Goal: Obtain resource: Download file/media

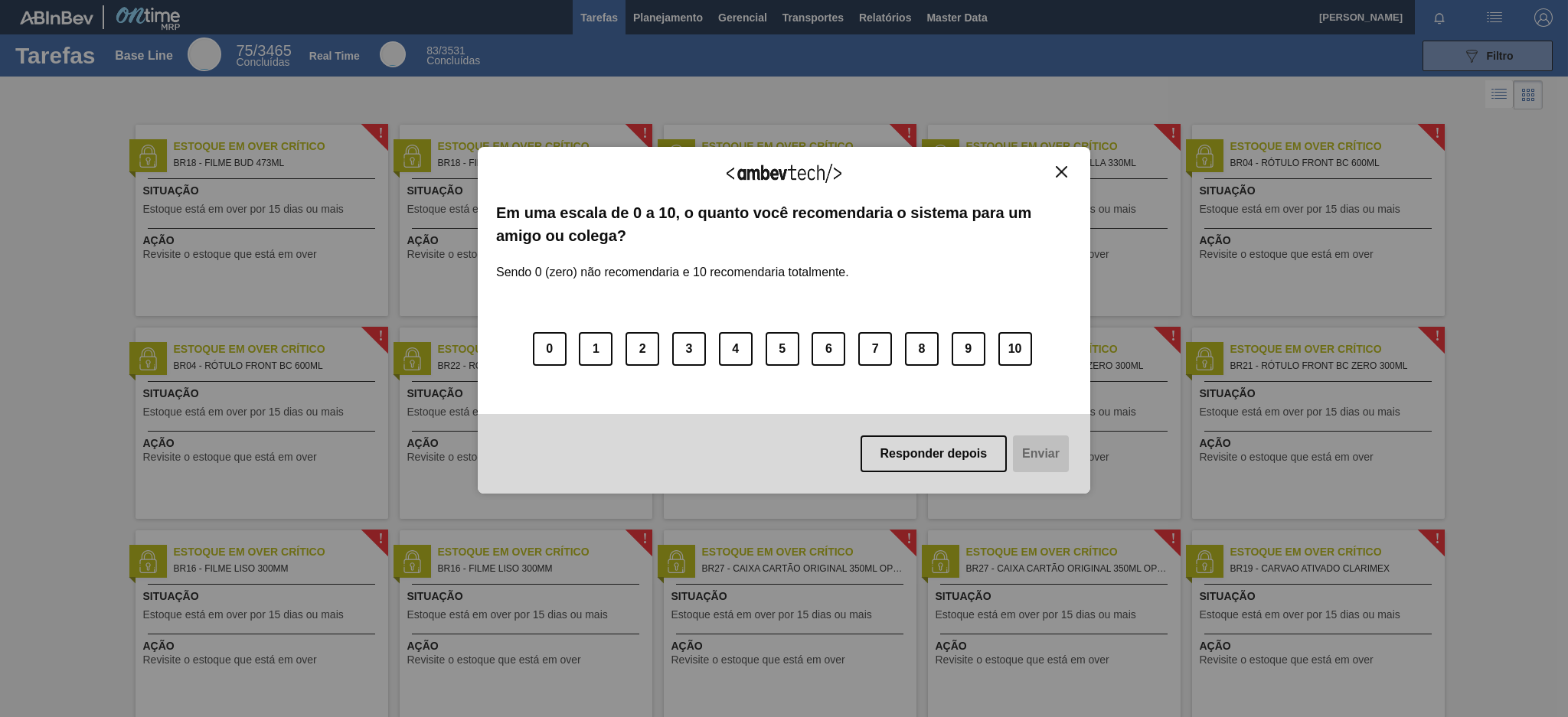
click at [885, 19] on div "Agradecemos seu feedback! Em uma escala de 0 a 10, o quanto você recomendaria o…" at bounding box center [784, 320] width 613 height 675
click at [1057, 175] on img "Close" at bounding box center [1061, 171] width 12 height 12
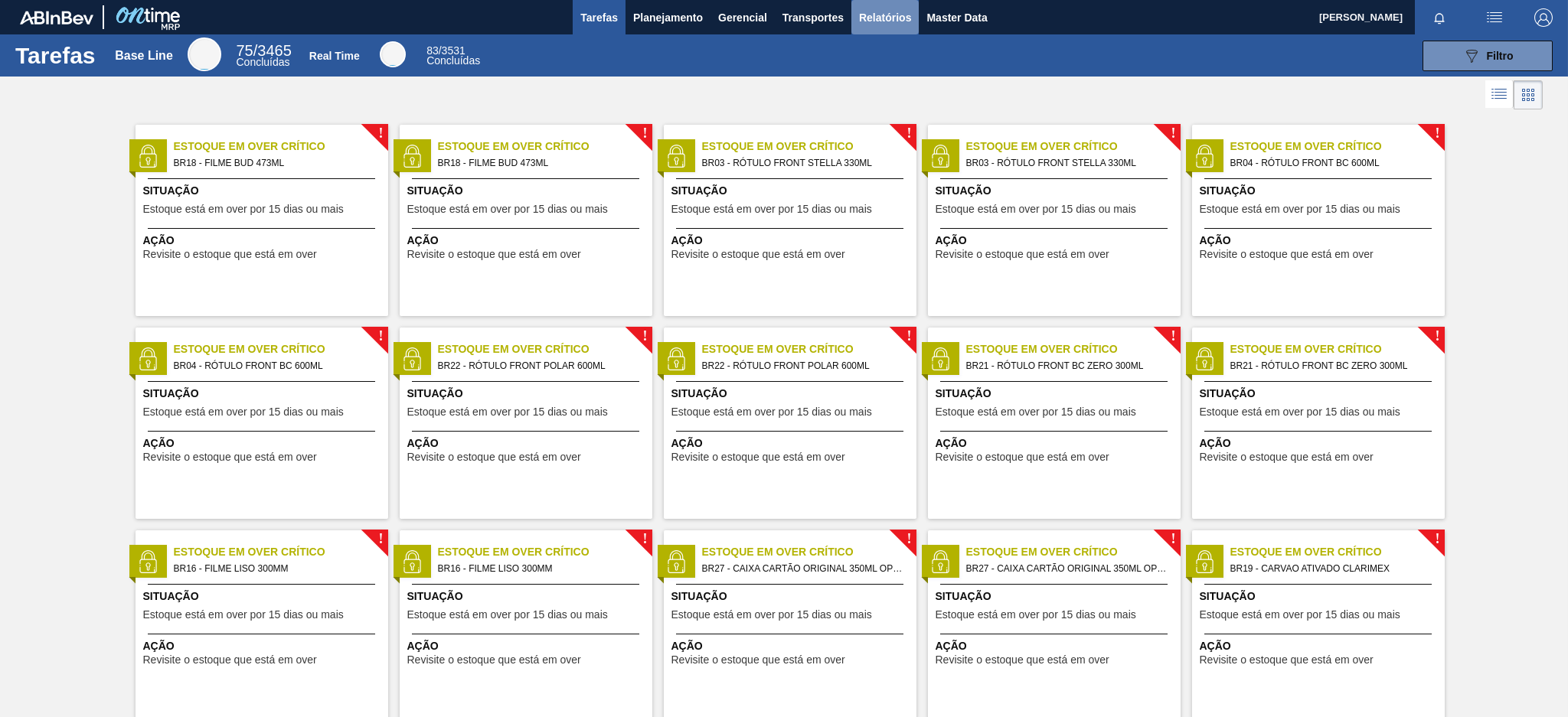
click at [864, 16] on span "Relatórios" at bounding box center [885, 17] width 52 height 18
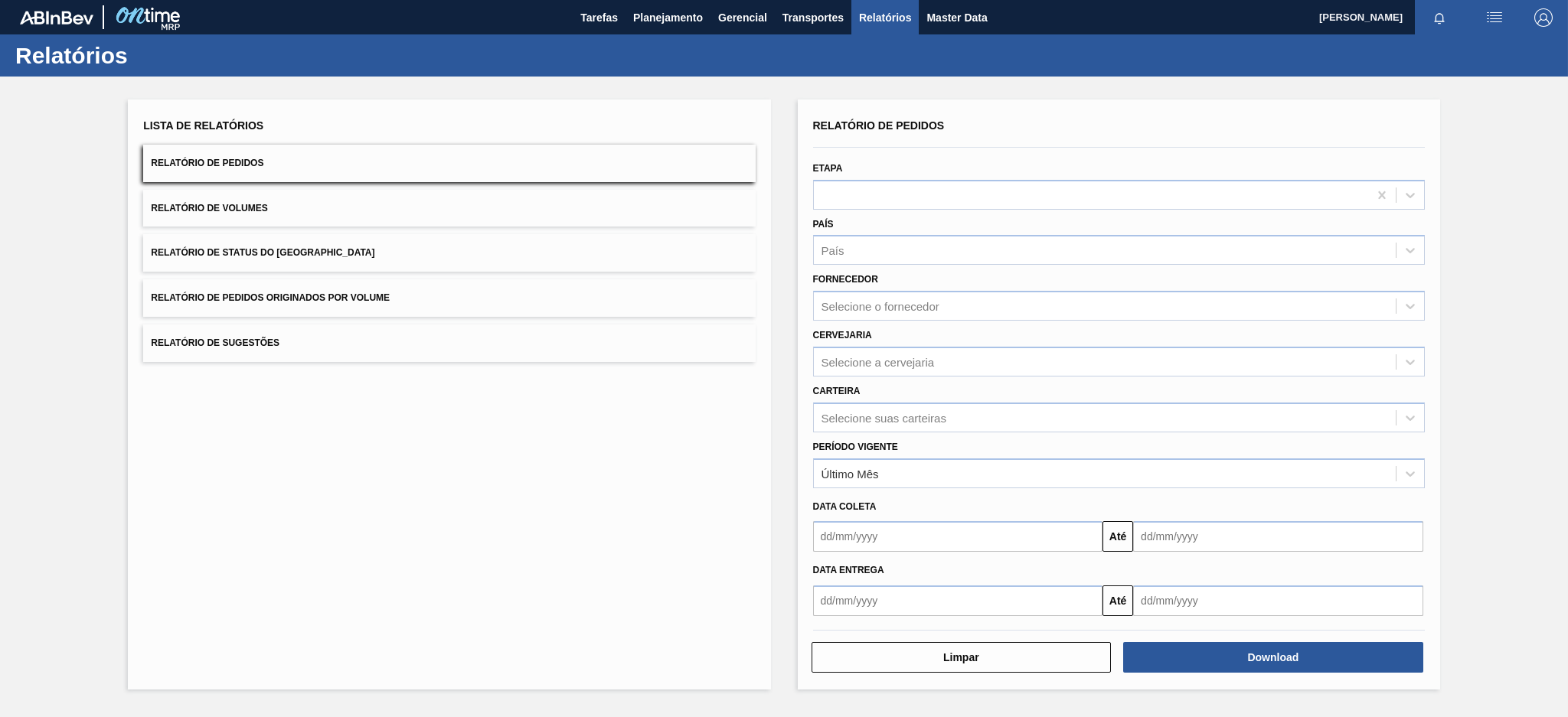
click at [481, 302] on button "Relatório de Pedidos Originados por Volume" at bounding box center [449, 298] width 612 height 38
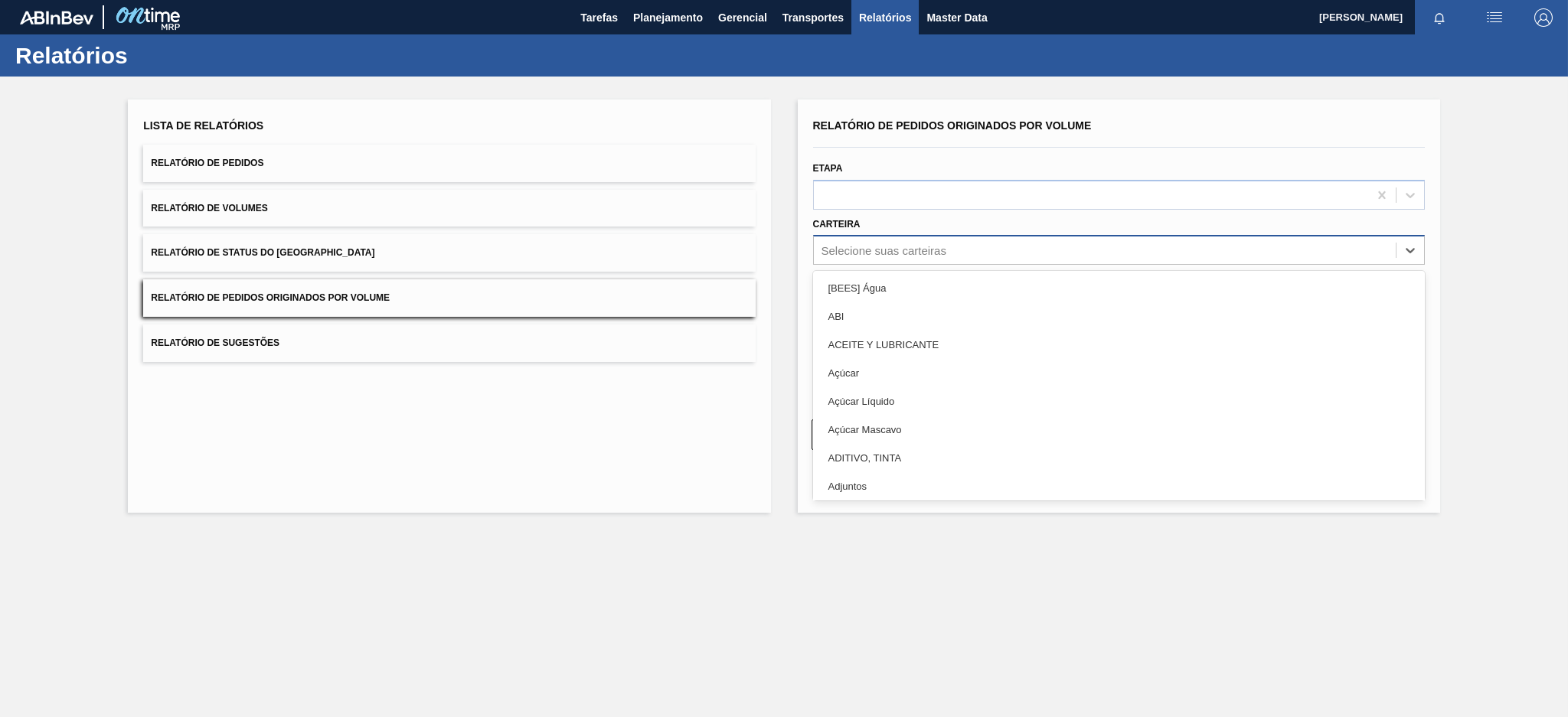
click at [1000, 251] on div "Selecione suas carteiras" at bounding box center [1105, 251] width 582 height 22
type input "pre"
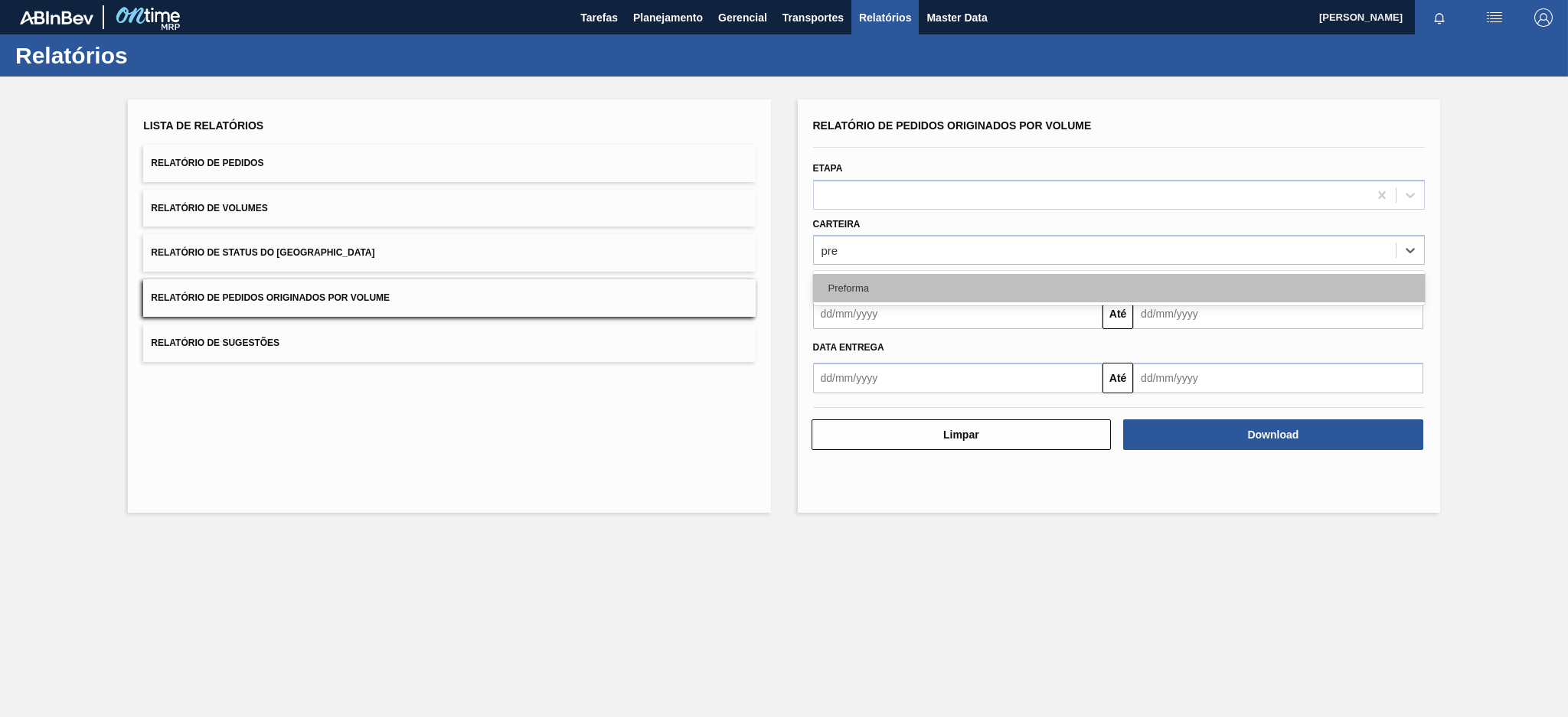
click at [956, 288] on div "Preforma" at bounding box center [1119, 288] width 612 height 28
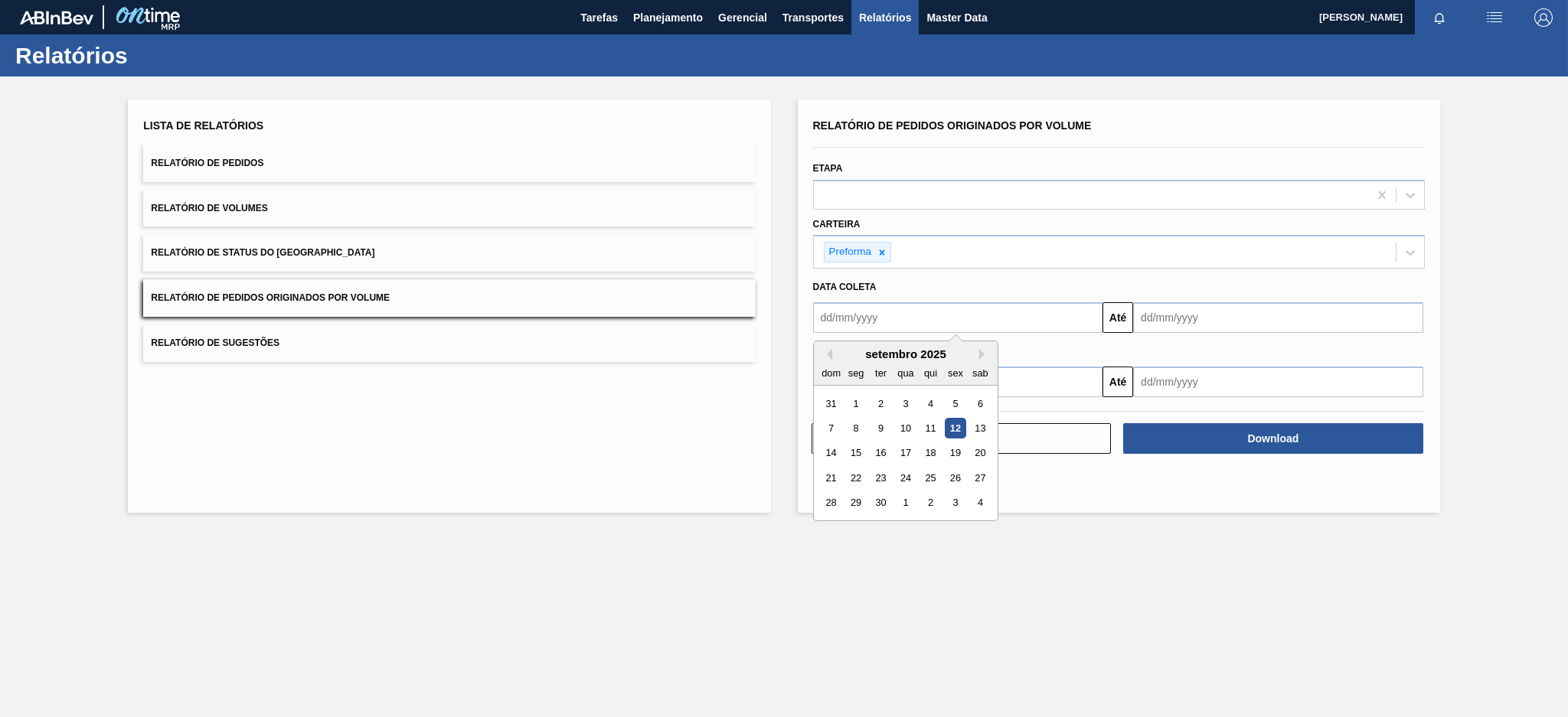
click at [946, 318] on input "text" at bounding box center [958, 317] width 290 height 31
click at [822, 355] on button "Previous Month" at bounding box center [827, 354] width 11 height 11
click at [834, 432] on div "3" at bounding box center [831, 428] width 20 height 20
type input "[DATE]"
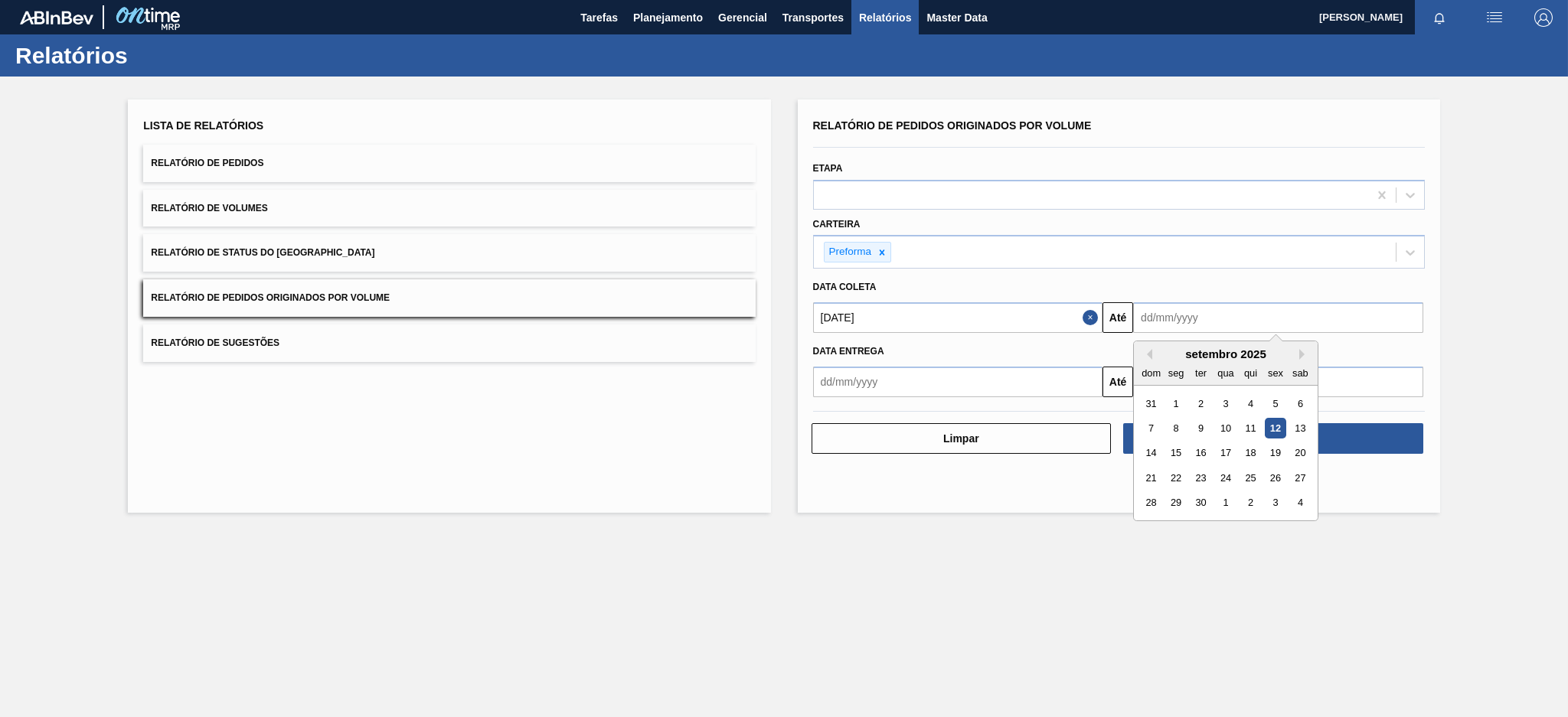
click at [1210, 317] on input "text" at bounding box center [1277, 317] width 290 height 31
click at [1276, 429] on div "12" at bounding box center [1275, 428] width 20 height 20
type input "[DATE]"
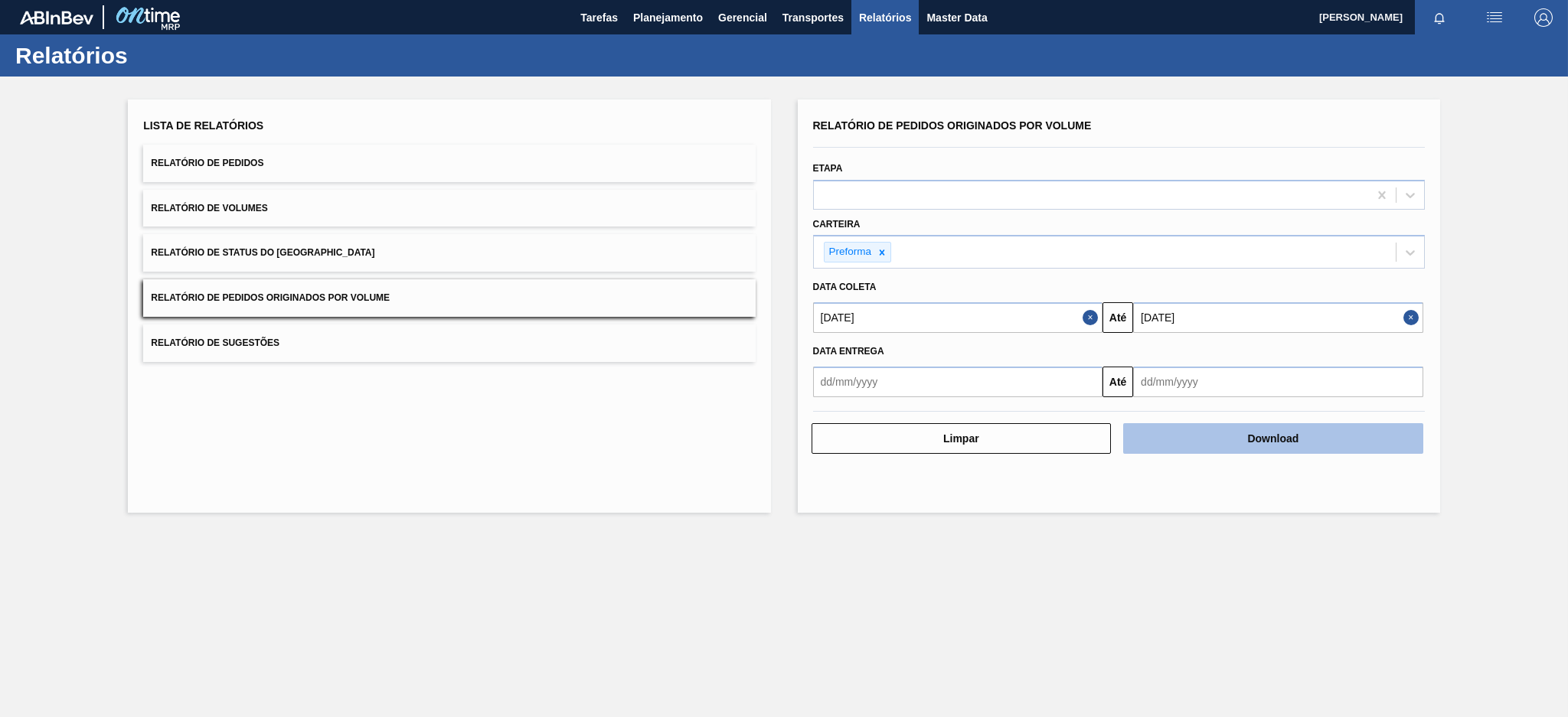
click at [1276, 435] on button "Download" at bounding box center [1273, 438] width 300 height 31
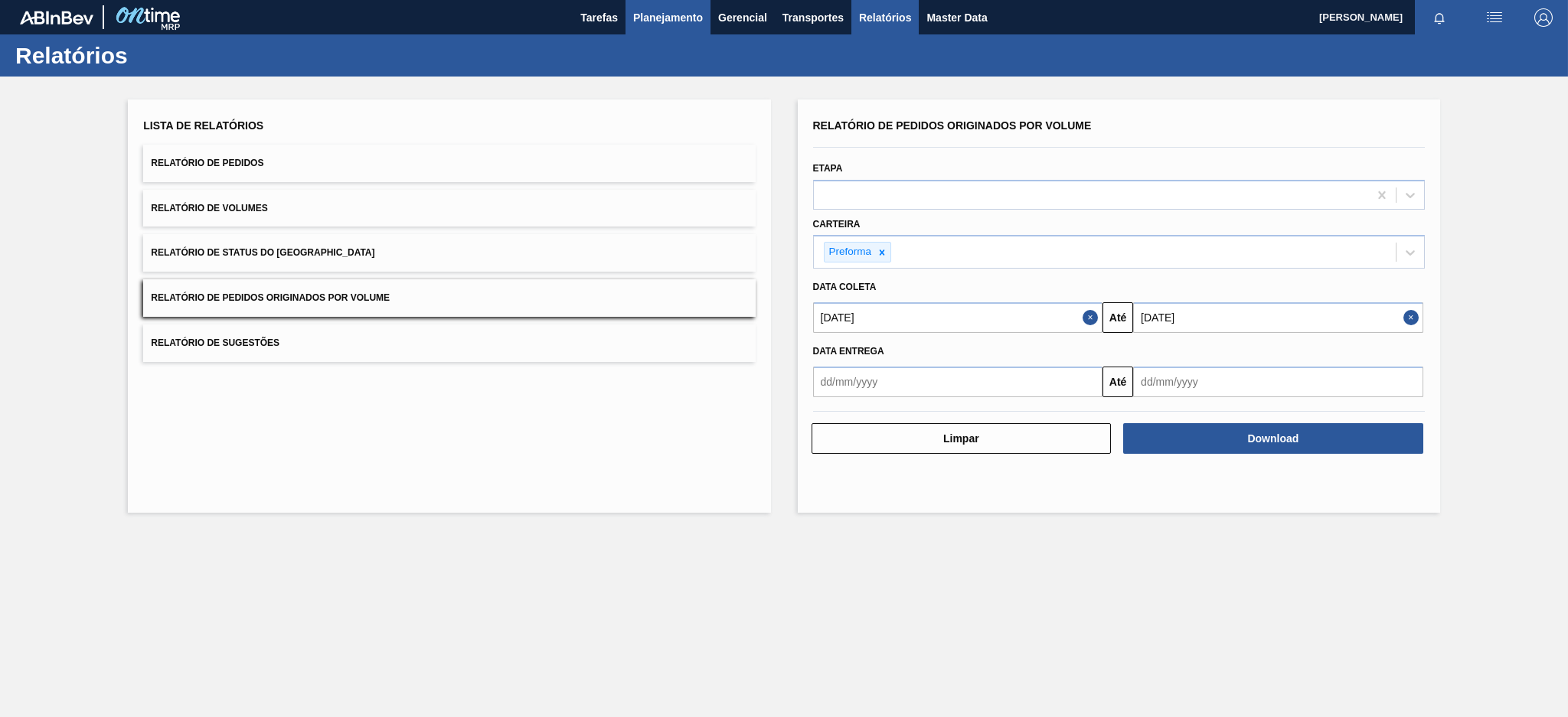
click at [675, 12] on span "Planejamento" at bounding box center [668, 17] width 70 height 18
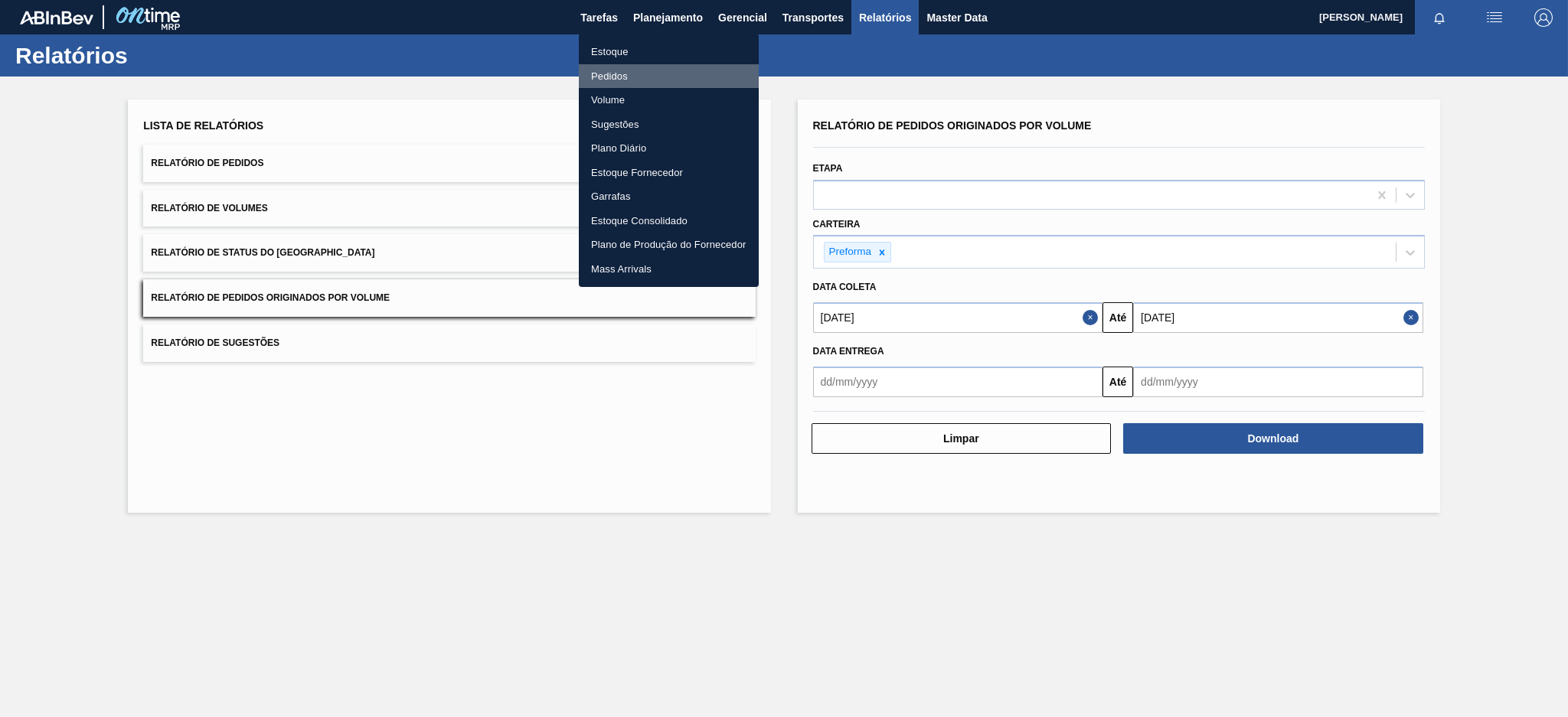
click at [618, 77] on li "Pedidos" at bounding box center [669, 76] width 180 height 24
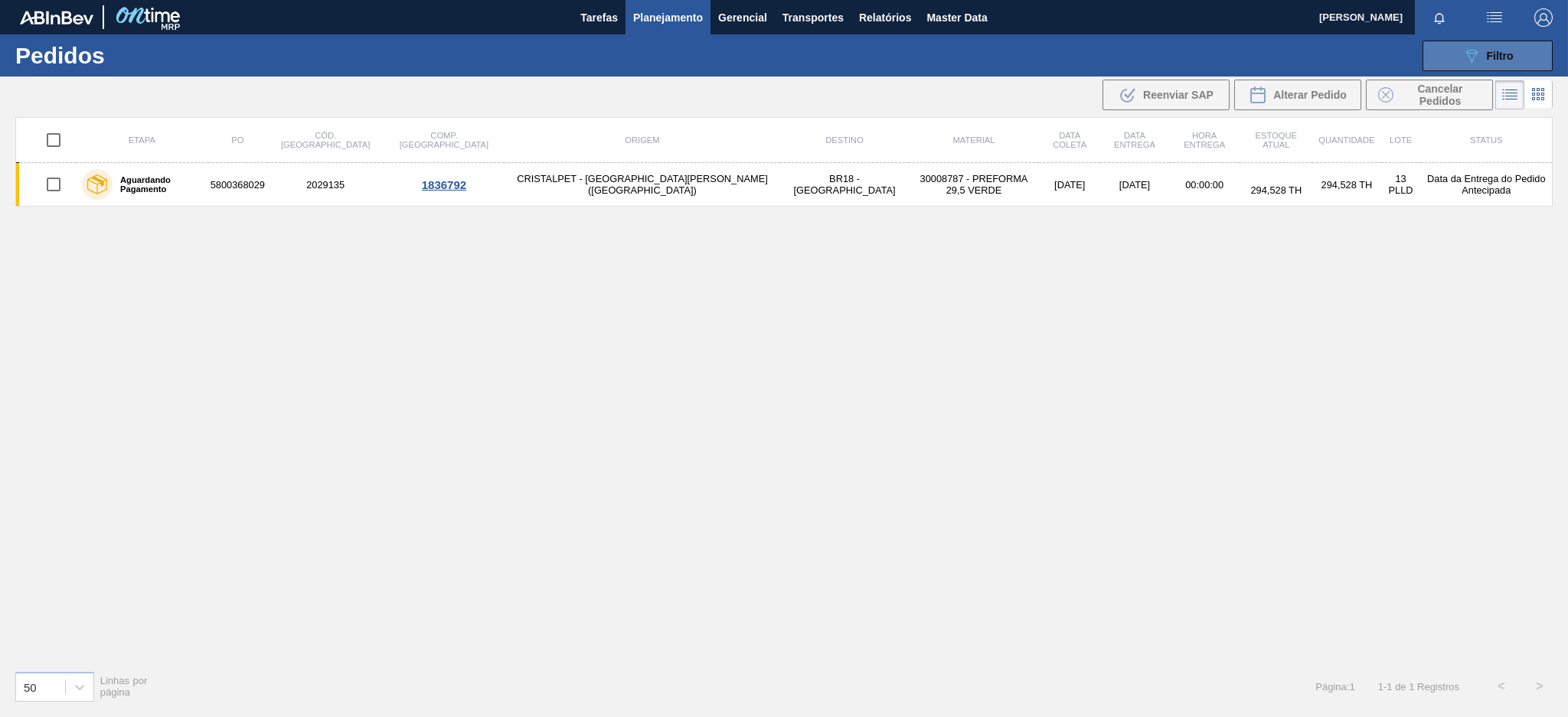
click at [1508, 56] on span "Filtro" at bounding box center [1500, 56] width 27 height 13
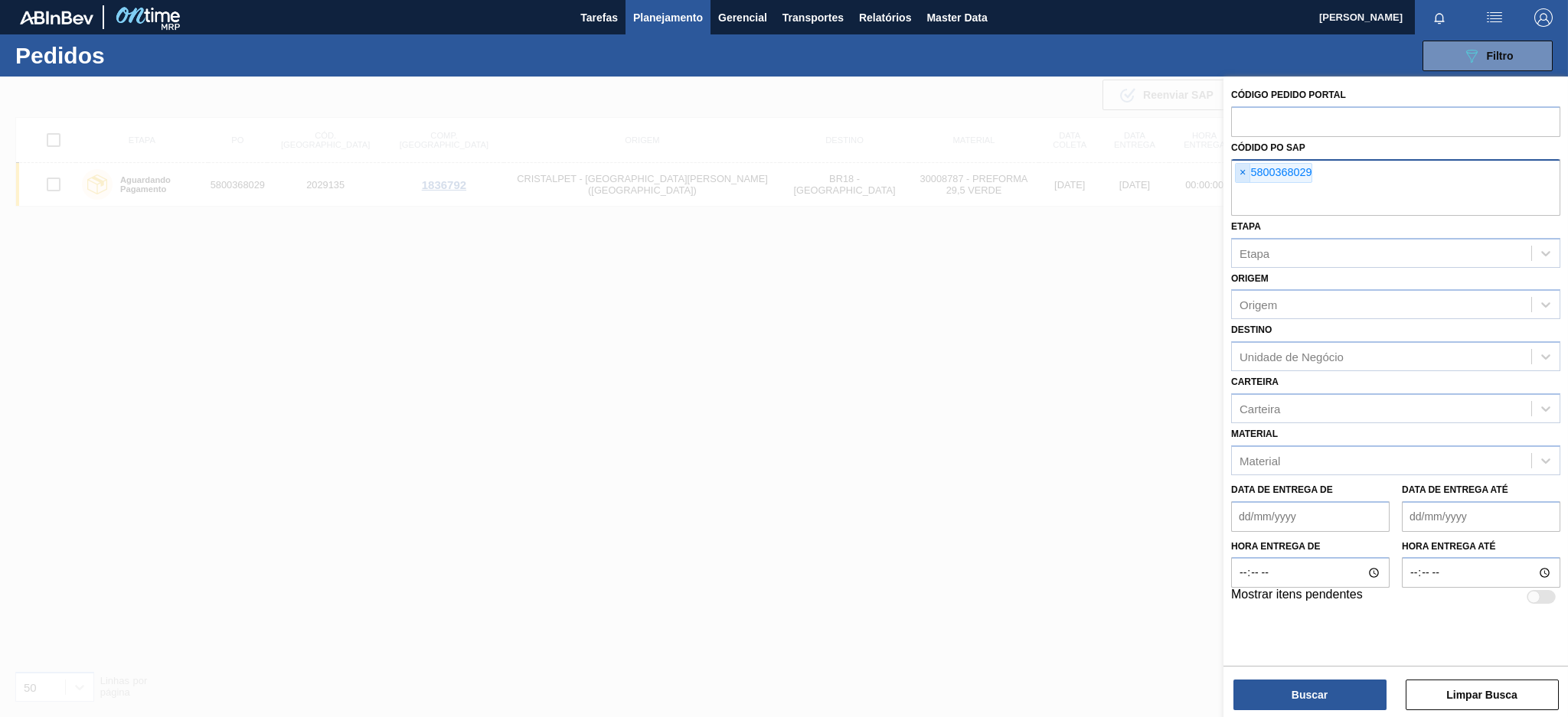
click at [1244, 178] on span "×" at bounding box center [1243, 173] width 15 height 18
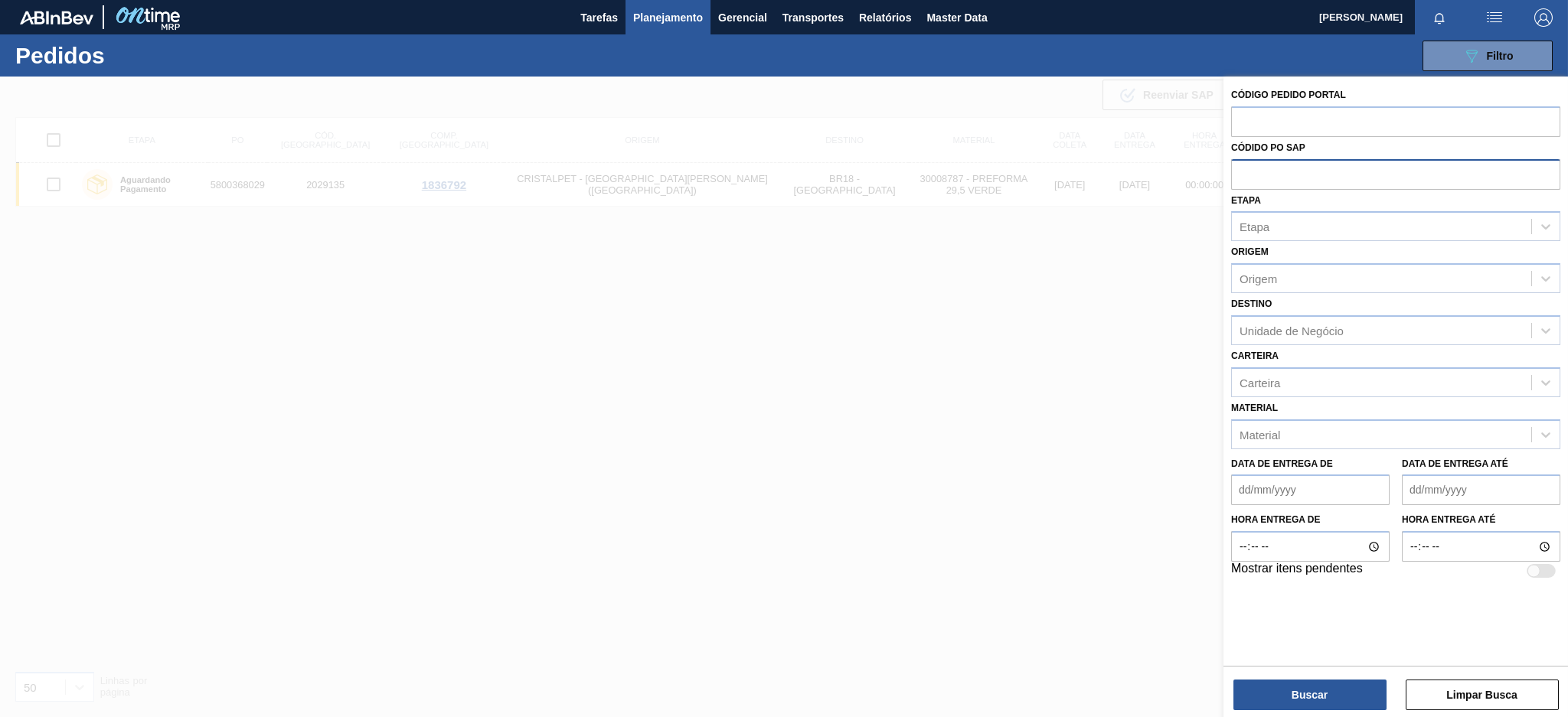
paste input "text"
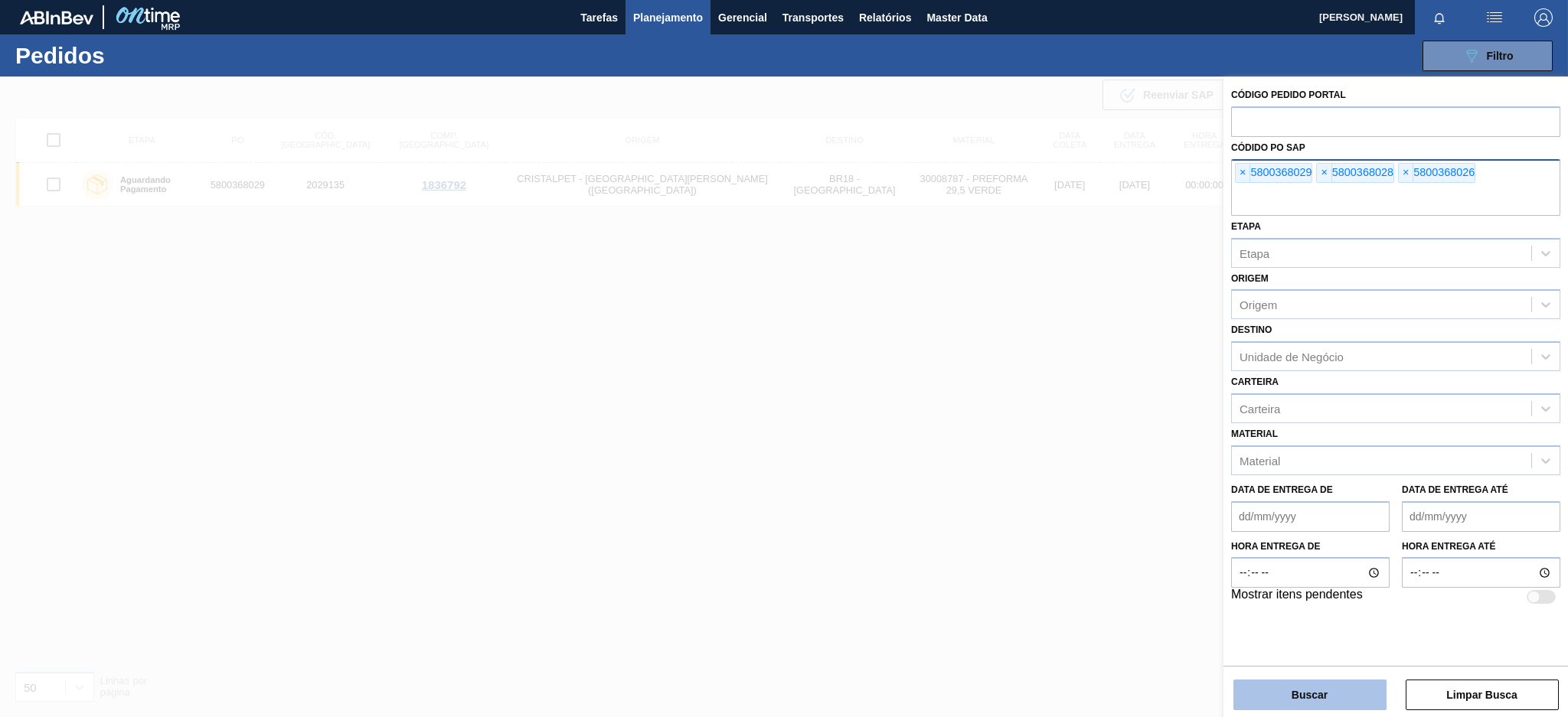
click at [1308, 690] on button "Buscar" at bounding box center [1310, 694] width 153 height 31
